Goal: Check status: Check status

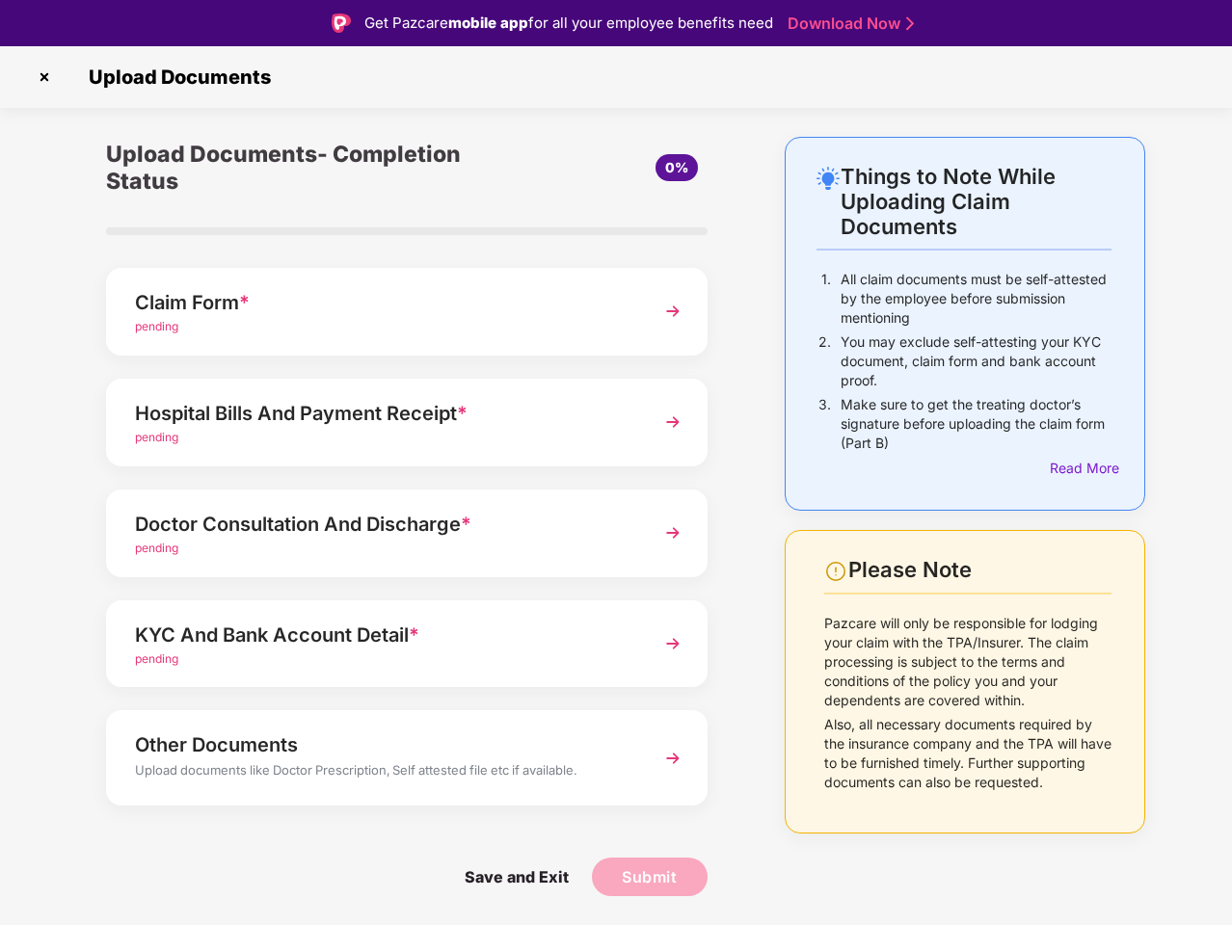
click at [44, 77] on img at bounding box center [44, 77] width 31 height 31
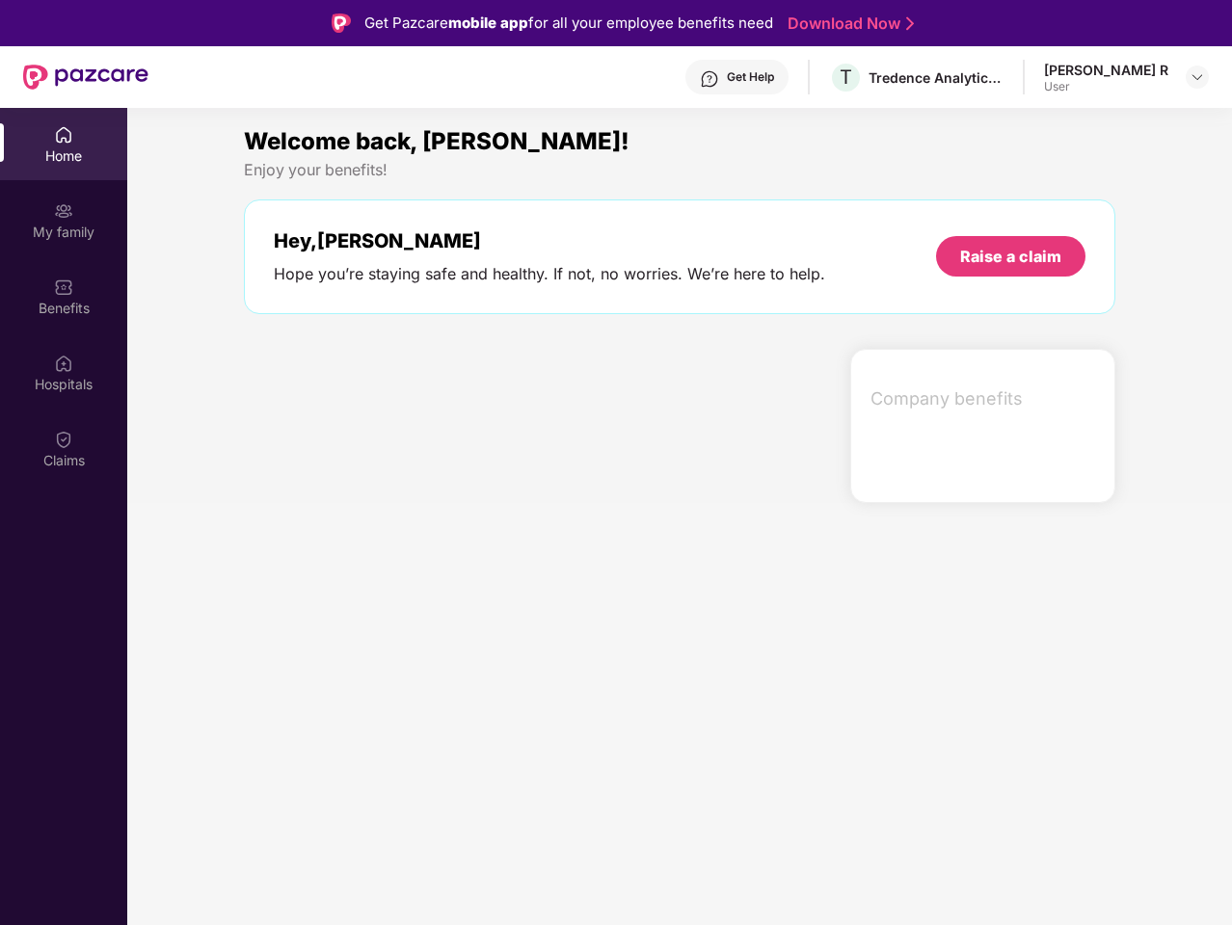
click at [407, 311] on div "Hey, [PERSON_NAME] Hope you’re staying safe and healthy. If not, no worries. We…" at bounding box center [679, 257] width 871 height 115
click at [407, 422] on div at bounding box center [539, 426] width 606 height 154
click at [407, 533] on section "Welcome back, [PERSON_NAME]! Enjoy your benefits! Hey, [PERSON_NAME] Hope you’r…" at bounding box center [679, 570] width 1105 height 925
click at [407, 644] on section "Welcome back, [PERSON_NAME]! Enjoy your benefits! Hey, [PERSON_NAME] Hope you’r…" at bounding box center [679, 570] width 1105 height 925
click at [407, 758] on section "Welcome back, [PERSON_NAME]! Enjoy your benefits! Hey, [PERSON_NAME] Hope you’r…" at bounding box center [679, 570] width 1105 height 925
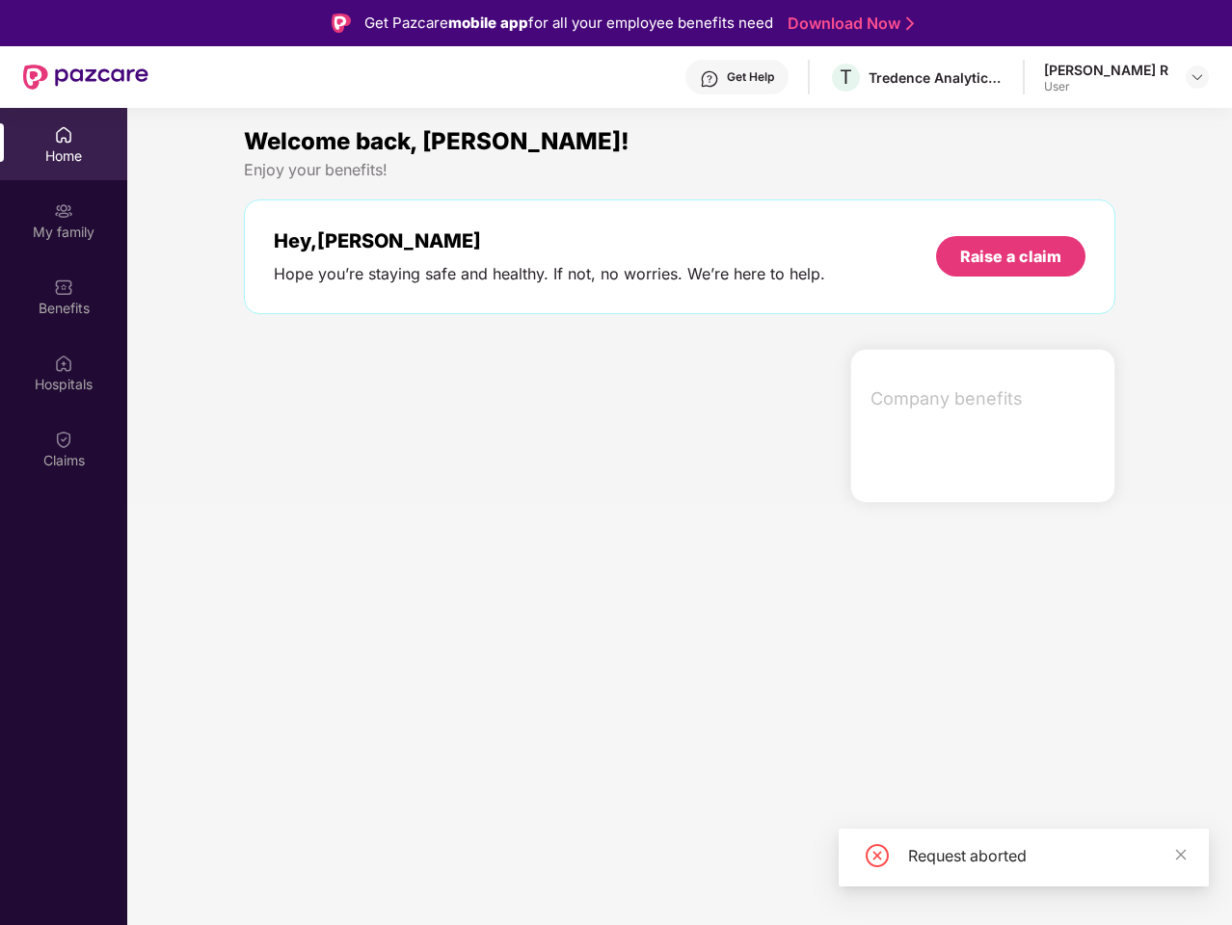
click at [516, 877] on section "Welcome back, [PERSON_NAME]! Enjoy your benefits! Hey, [PERSON_NAME] Hope you’r…" at bounding box center [679, 570] width 1105 height 925
click at [650, 877] on section "Welcome back, [PERSON_NAME]! Enjoy your benefits! Hey, [PERSON_NAME] Hope you’r…" at bounding box center [679, 570] width 1105 height 925
